Goal: Check status

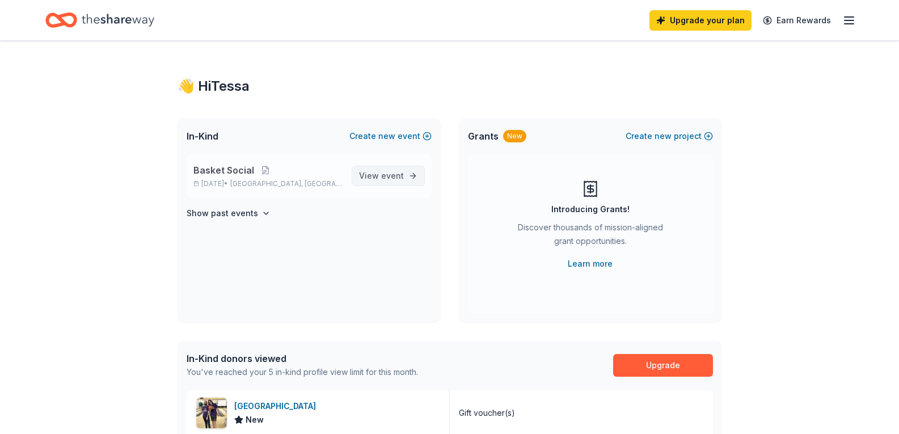
click at [372, 172] on span "View event" at bounding box center [381, 176] width 45 height 14
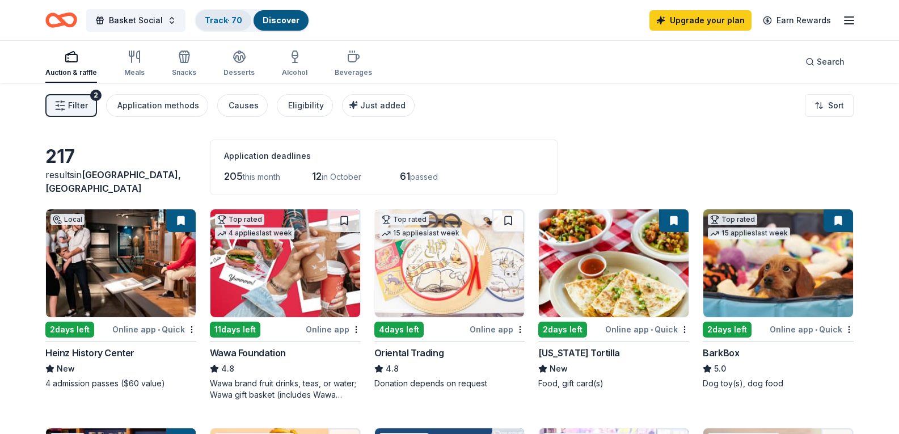
click at [205, 22] on link "Track · 70" at bounding box center [223, 20] width 37 height 10
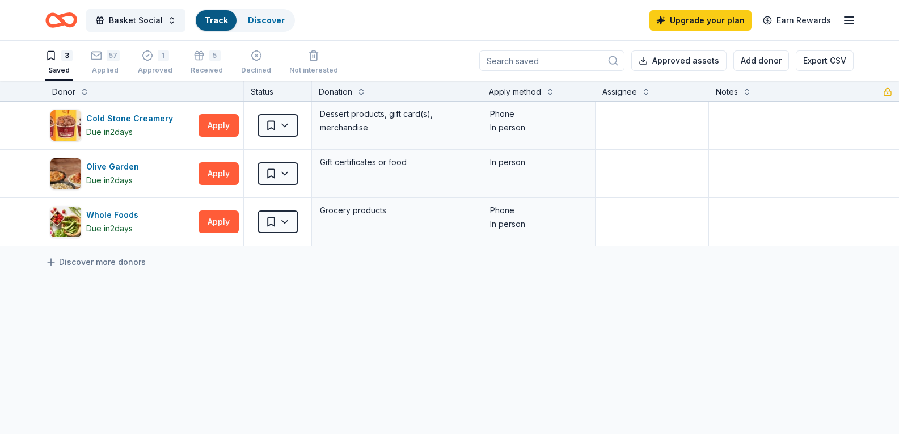
scroll to position [1, 0]
click at [106, 60] on div "57" at bounding box center [105, 54] width 29 height 11
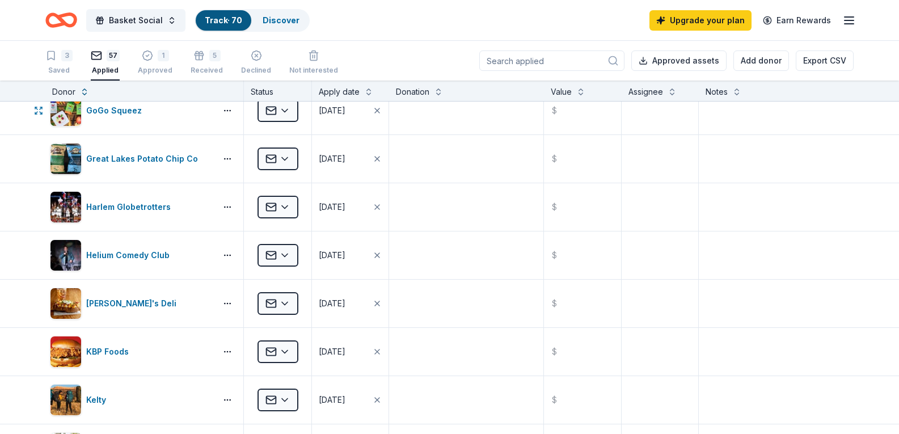
scroll to position [908, 0]
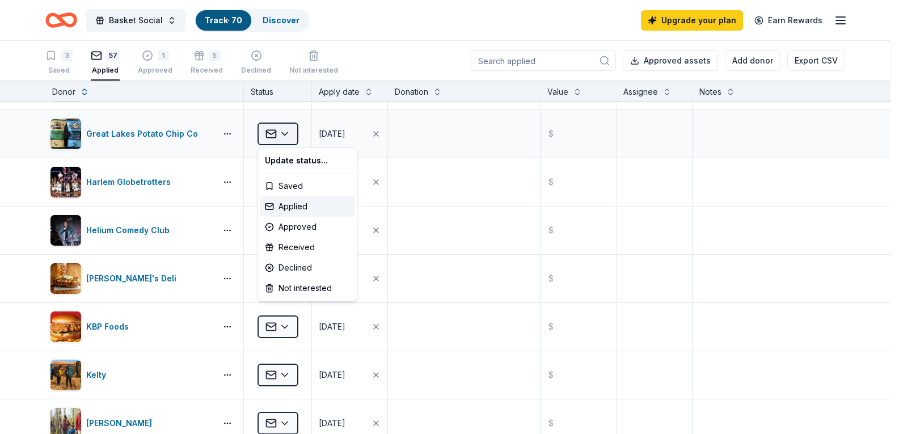
click at [275, 130] on html "Basket Social Track · 70 Discover Upgrade your plan Earn Rewards 3 Saved 57 App…" at bounding box center [449, 217] width 899 height 434
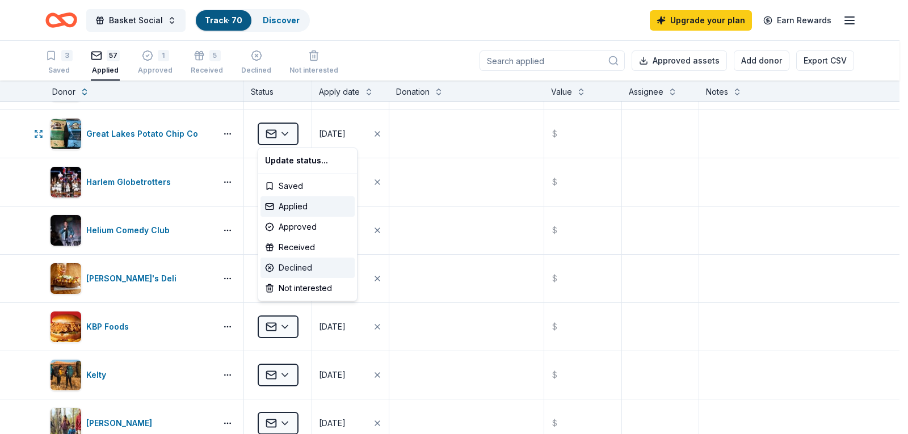
click at [297, 272] on div "Declined" at bounding box center [307, 268] width 94 height 20
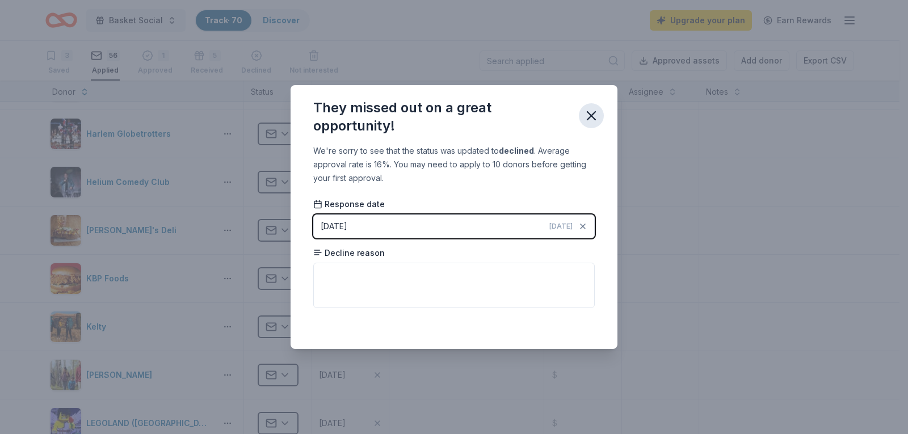
click at [600, 114] on button "button" at bounding box center [591, 115] width 25 height 25
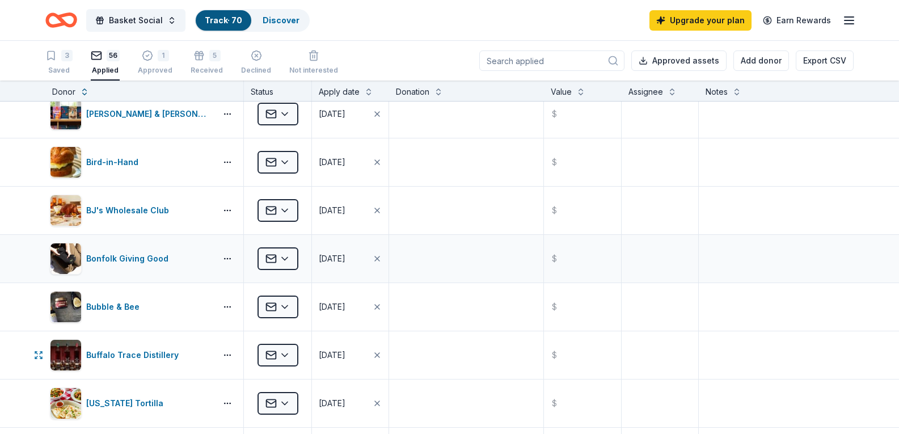
scroll to position [0, 0]
